Goal: Find specific page/section: Find specific page/section

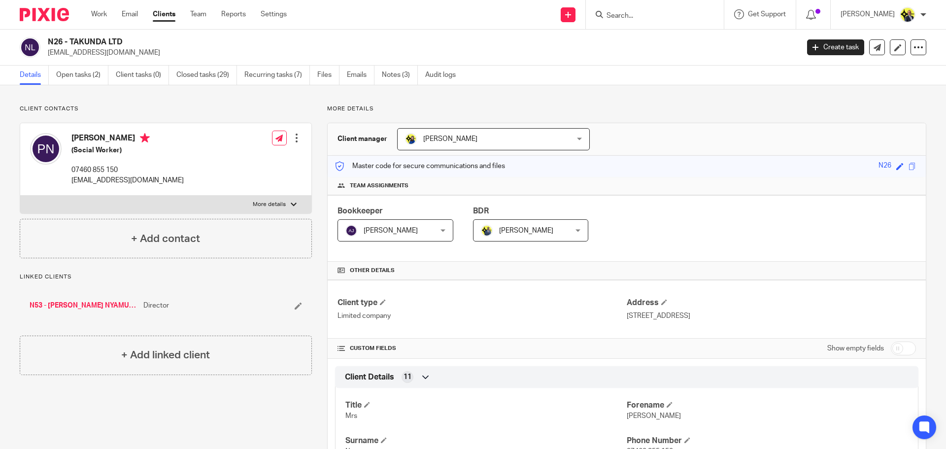
click at [632, 16] on input "Search" at bounding box center [649, 16] width 89 height 9
click at [625, 20] on input "Search" at bounding box center [649, 16] width 89 height 9
click at [624, 15] on input "Search" at bounding box center [649, 16] width 89 height 9
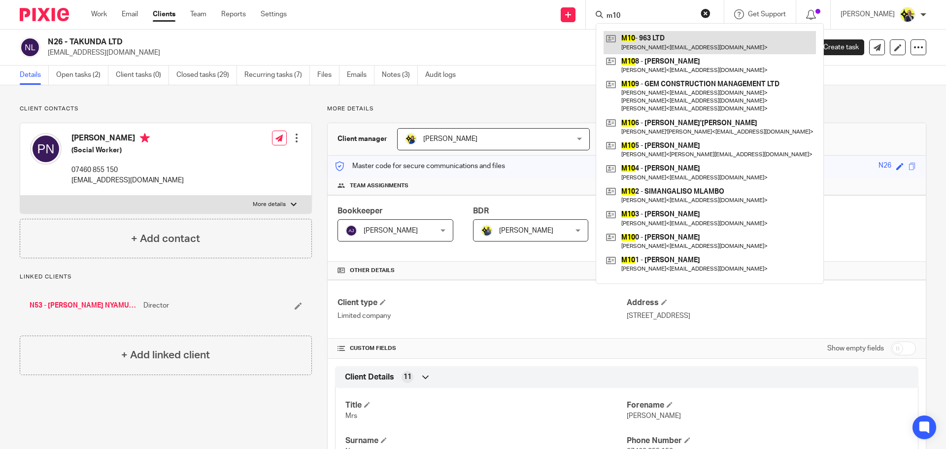
type input "m10"
click at [670, 46] on link at bounding box center [709, 42] width 212 height 23
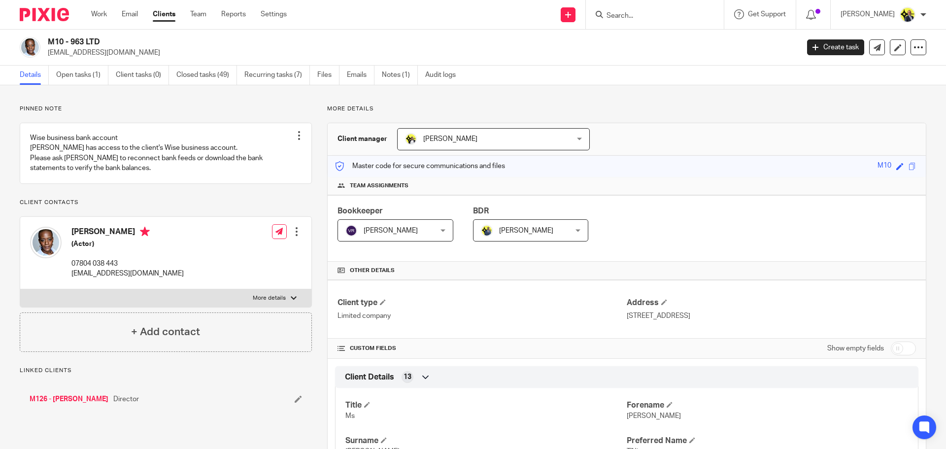
click at [332, 108] on p "More details" at bounding box center [626, 109] width 599 height 8
click at [366, 109] on p "More details" at bounding box center [626, 109] width 599 height 8
click at [327, 108] on p "More details" at bounding box center [626, 109] width 599 height 8
